Goal: Book appointment/travel/reservation

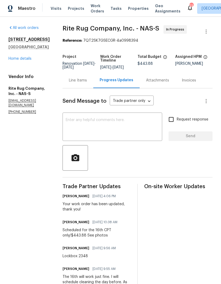
click at [58, 11] on span "Visits" at bounding box center [56, 8] width 11 height 5
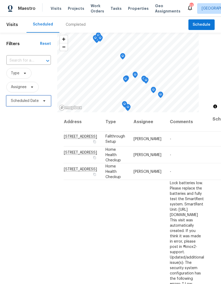
click at [39, 101] on span "Scheduled Date" at bounding box center [28, 100] width 45 height 11
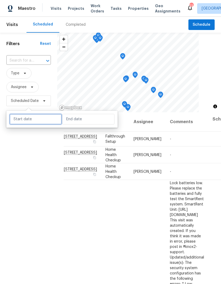
click at [23, 117] on input "text" at bounding box center [36, 119] width 52 height 11
select select "8"
select select "2025"
select select "9"
select select "2025"
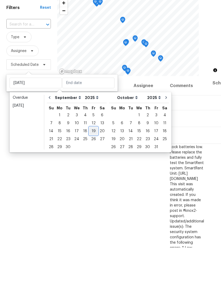
click at [94, 163] on div "19" at bounding box center [93, 166] width 8 height 7
type input "[DATE]"
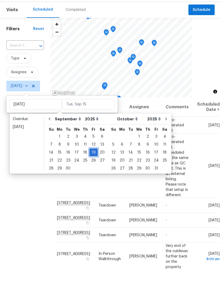
click at [92, 163] on div "19" at bounding box center [93, 166] width 8 height 7
type input "[DATE]"
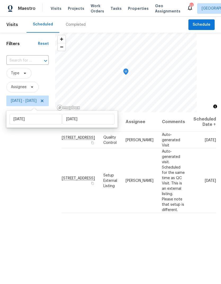
click at [121, 222] on div "Address Type Assignee Comments Scheduled Date ↑ [STREET_ADDRESS] Quality Contro…" at bounding box center [138, 225] width 166 height 227
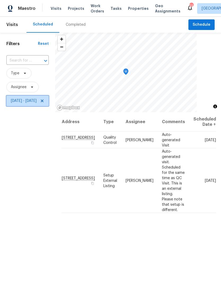
click at [44, 99] on icon at bounding box center [42, 101] width 4 height 4
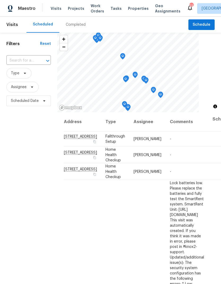
click at [34, 59] on input "text" at bounding box center [21, 60] width 30 height 8
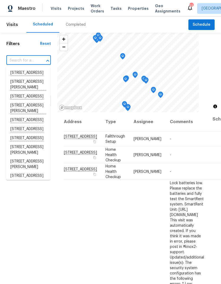
click at [31, 59] on input "text" at bounding box center [21, 60] width 30 height 8
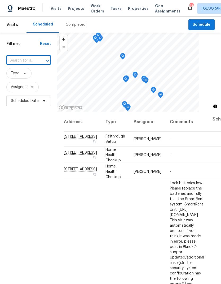
paste input "[STREET_ADDRESS][PERSON_NAME]"
type input "[STREET_ADDRESS]"
click at [43, 161] on div "Filters Reset [STREET_ADDRESS] ​ Type Assignee Scheduled Date" at bounding box center [28, 186] width 57 height 306
click at [32, 65] on input "text" at bounding box center [21, 60] width 30 height 8
type input "2822"
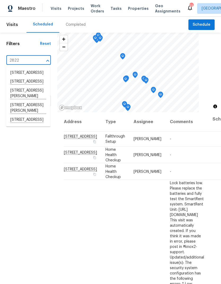
click at [24, 124] on li "[STREET_ADDRESS]" at bounding box center [28, 119] width 44 height 9
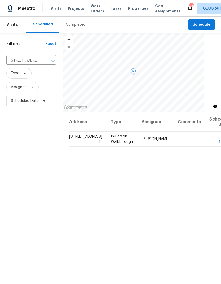
click at [0, 0] on icon at bounding box center [0, 0] width 0 height 0
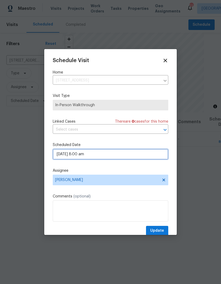
click at [65, 155] on input "[DATE] 8:00 am" at bounding box center [111, 154] width 116 height 11
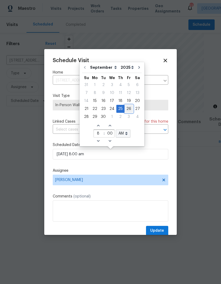
click at [128, 108] on div "26" at bounding box center [129, 108] width 8 height 7
type input "[DATE] 8:00 am"
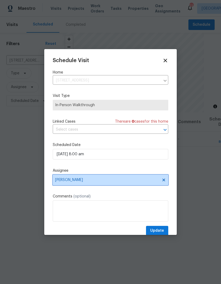
click at [62, 182] on span "[PERSON_NAME]" at bounding box center [107, 180] width 104 height 4
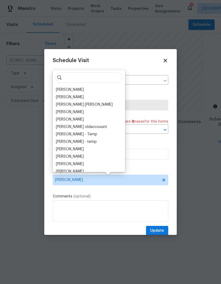
click at [131, 168] on div "Schedule Visit Home [STREET_ADDRESS] ​ Visit Type In-Person Walkthrough Linked …" at bounding box center [111, 147] width 116 height 178
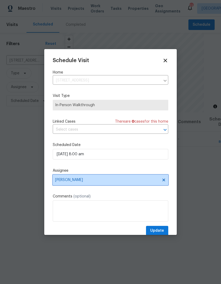
click at [63, 182] on span "[PERSON_NAME]" at bounding box center [107, 180] width 104 height 4
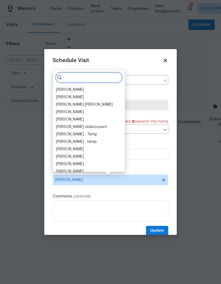
click at [75, 78] on input "search" at bounding box center [88, 77] width 67 height 11
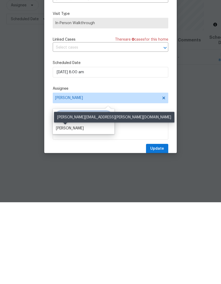
type input "[PERSON_NAME]"
click at [61, 207] on div "[PERSON_NAME]" at bounding box center [70, 209] width 28 height 5
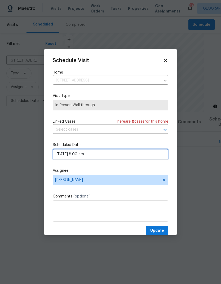
click at [62, 154] on input "[DATE] 8:00 am" at bounding box center [111, 154] width 116 height 11
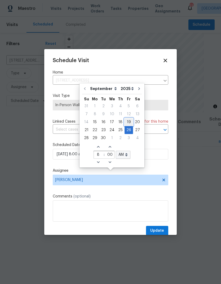
click at [126, 118] on div "19" at bounding box center [129, 121] width 8 height 7
type input "[DATE] 8:00 am"
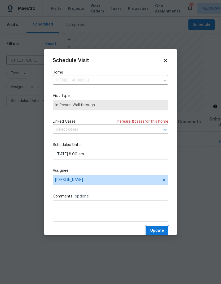
click at [156, 229] on span "Update" at bounding box center [157, 230] width 14 height 7
